Goal: Information Seeking & Learning: Learn about a topic

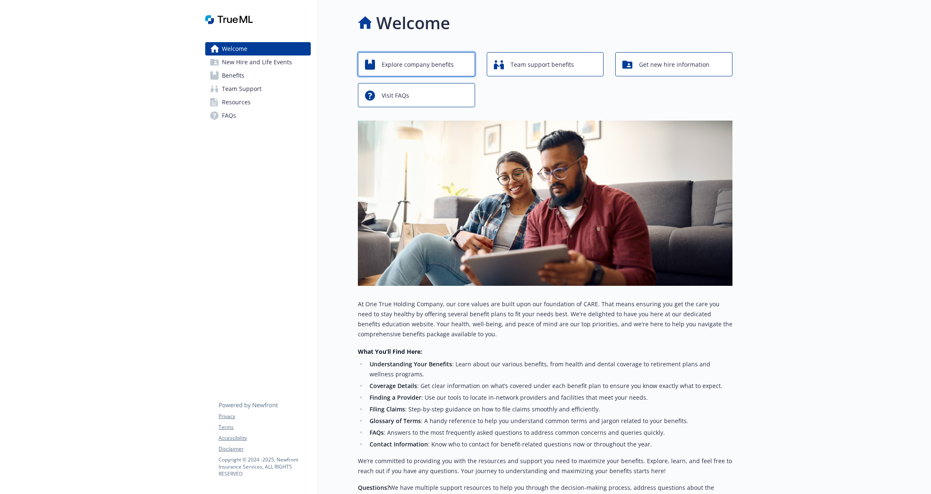
click at [413, 67] on span "Explore company benefits" at bounding box center [418, 65] width 72 height 16
